Goal: Check status: Check status

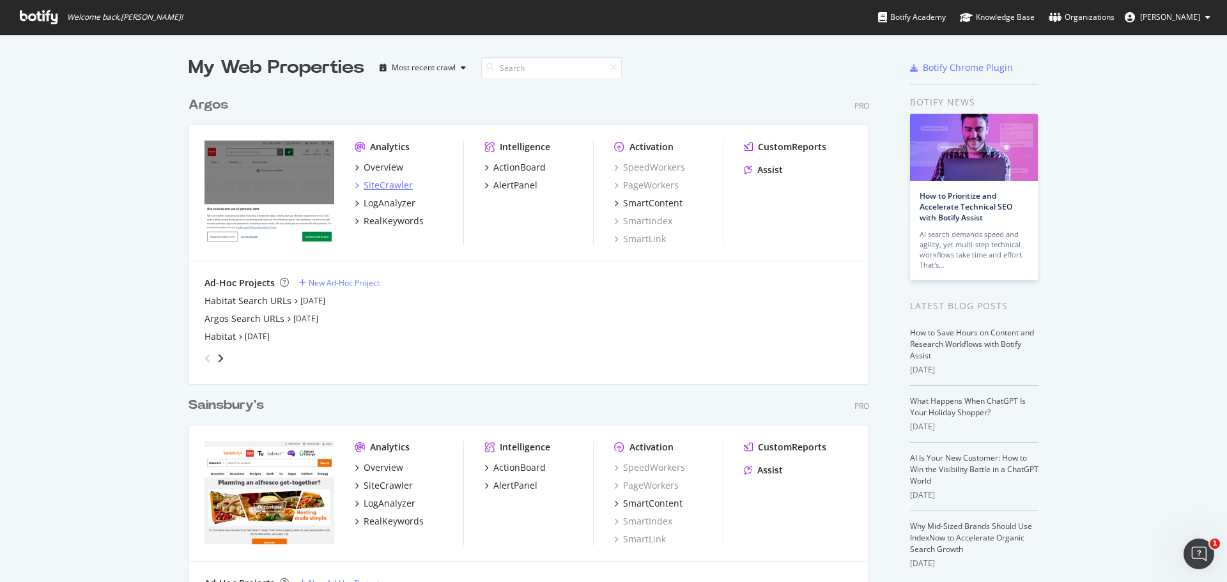
click at [382, 188] on div "SiteCrawler" at bounding box center [388, 185] width 49 height 13
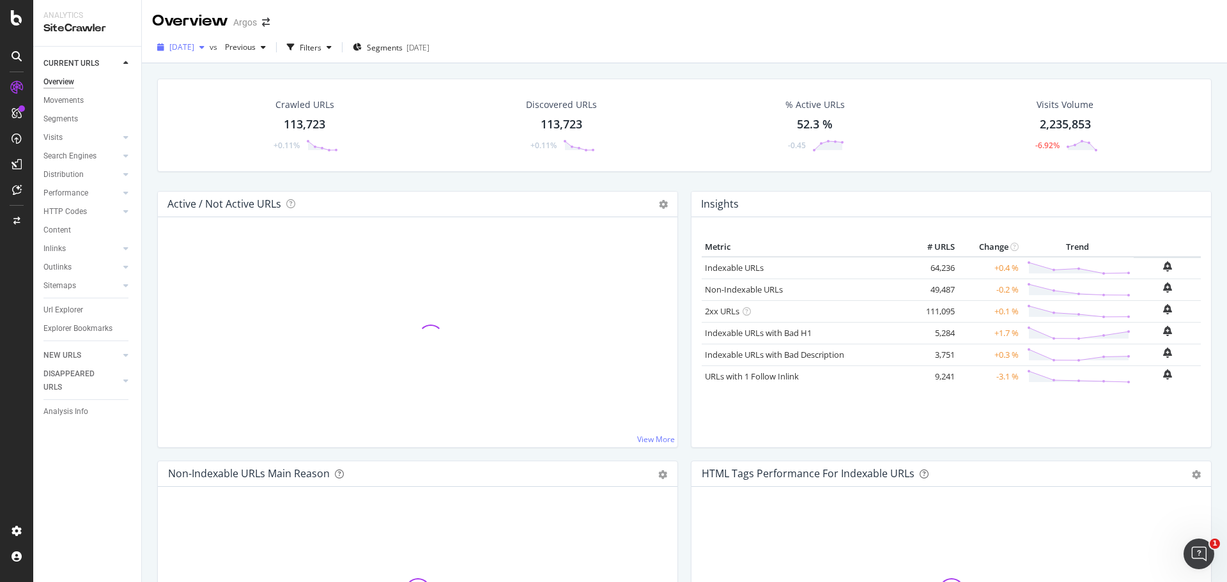
click at [210, 53] on div "[DATE]" at bounding box center [180, 47] width 57 height 19
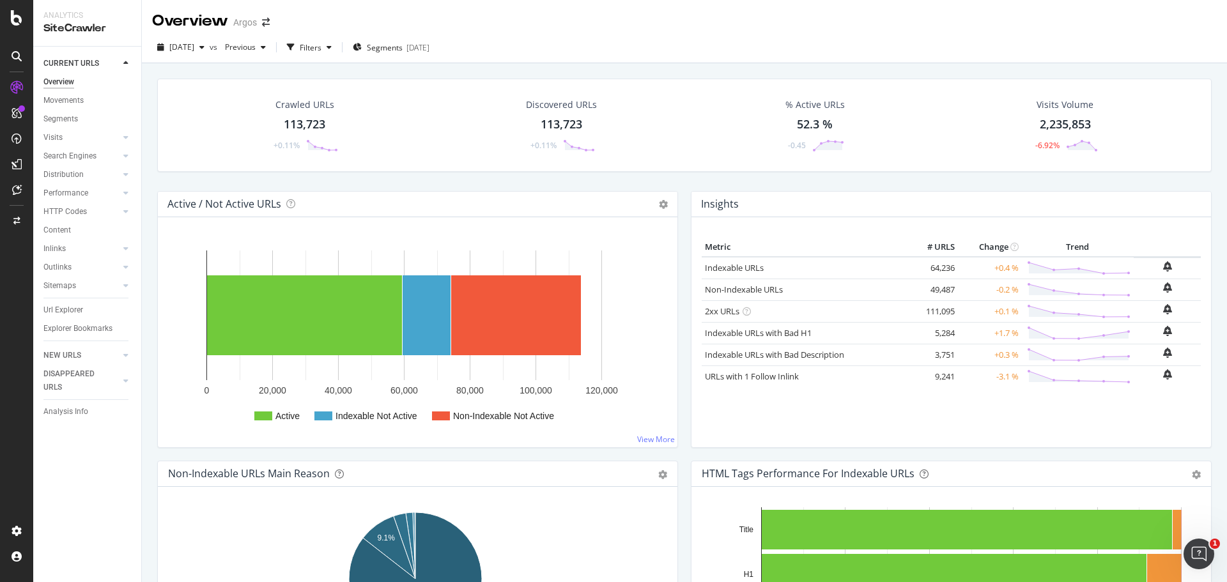
drag, startPoint x: 67, startPoint y: 414, endPoint x: 303, endPoint y: 77, distance: 411.4
click at [67, 413] on div "Analysis Info" at bounding box center [65, 411] width 45 height 13
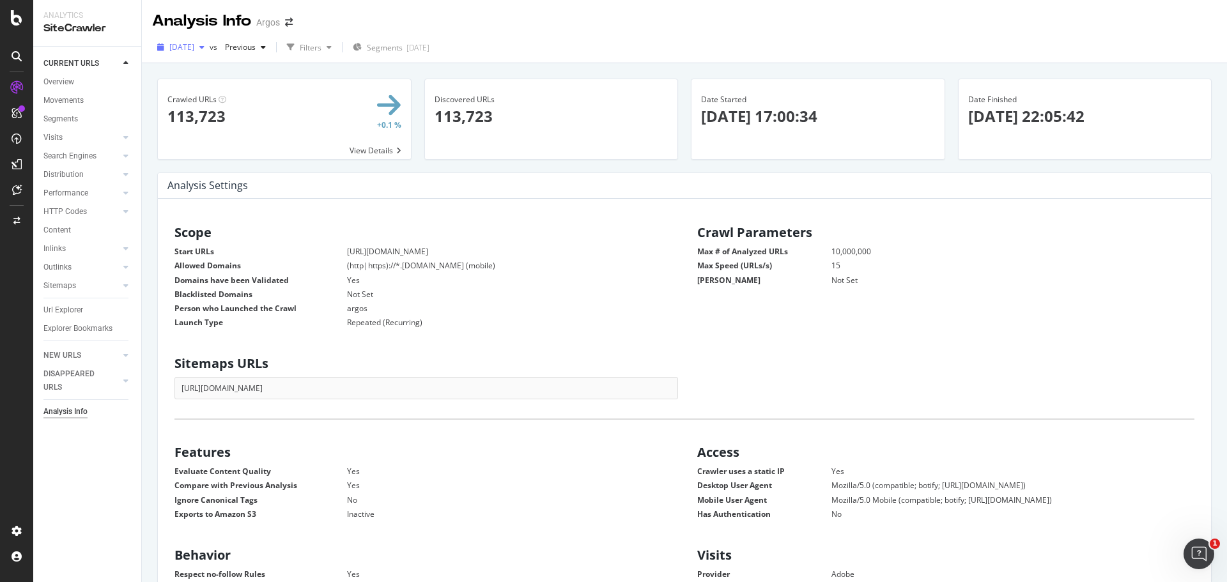
click at [194, 50] on span "[DATE]" at bounding box center [181, 47] width 25 height 11
click at [205, 123] on div "[DATE] 114K URLs" at bounding box center [268, 116] width 217 height 19
click at [65, 418] on div "Analysis Info" at bounding box center [92, 411] width 98 height 19
